Goal: Task Accomplishment & Management: Manage account settings

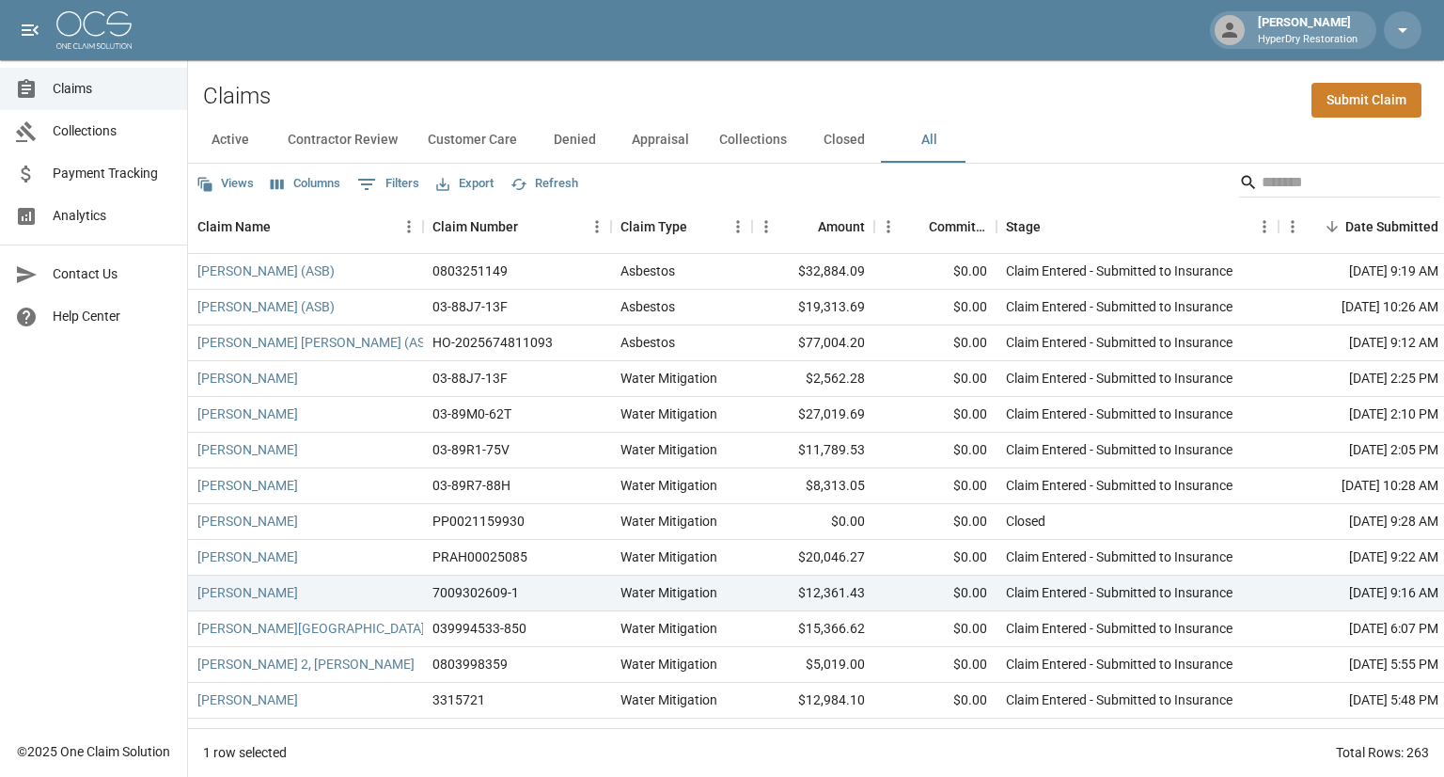
scroll to position [71, 0]
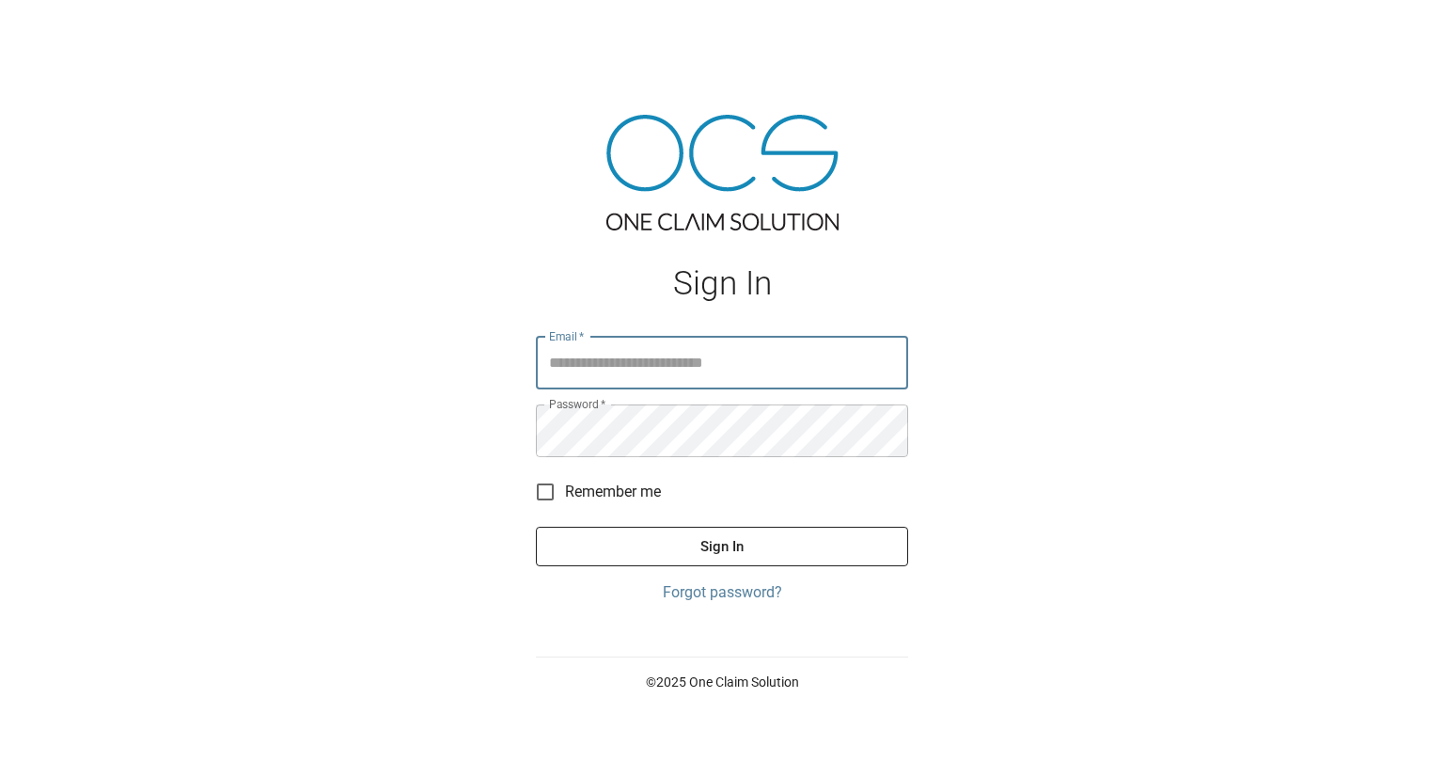
type input "**********"
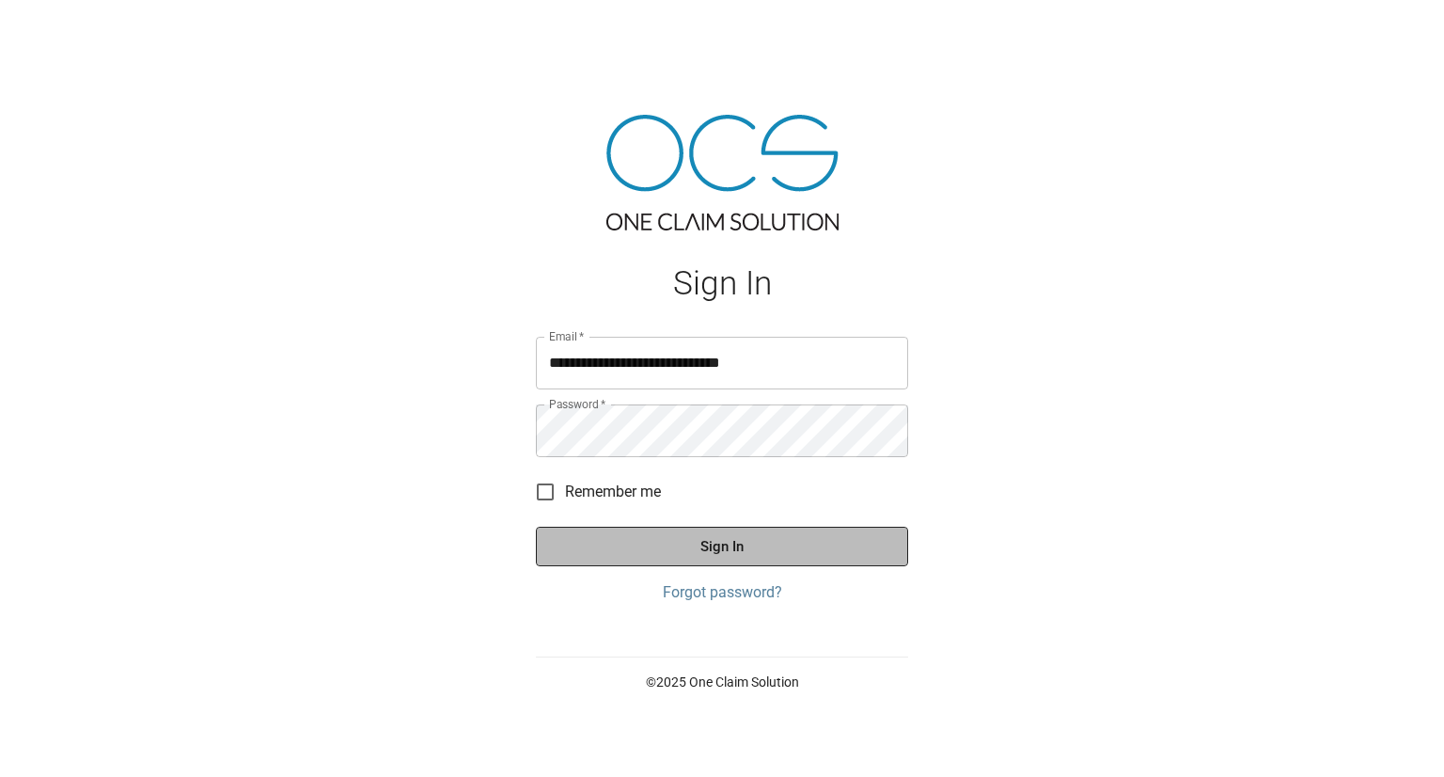
click at [714, 547] on button "Sign In" at bounding box center [722, 546] width 372 height 39
